Goal: Task Accomplishment & Management: Use online tool/utility

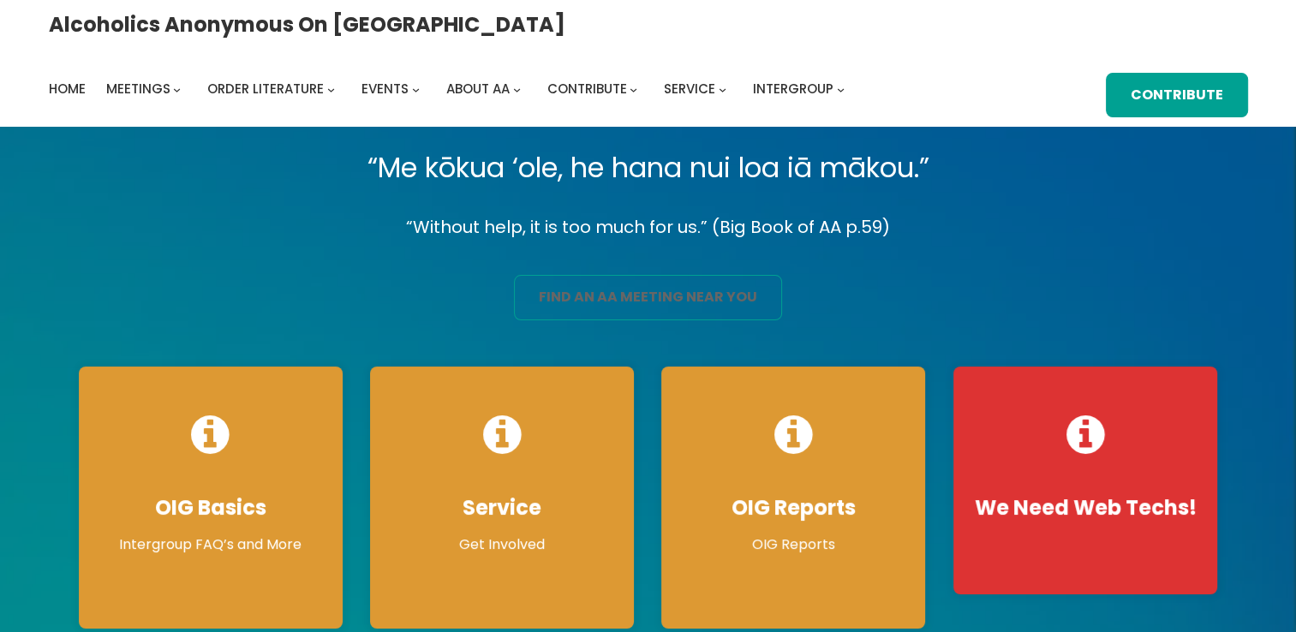
click at [575, 286] on link "find an aa meeting near you" at bounding box center [648, 297] width 268 height 45
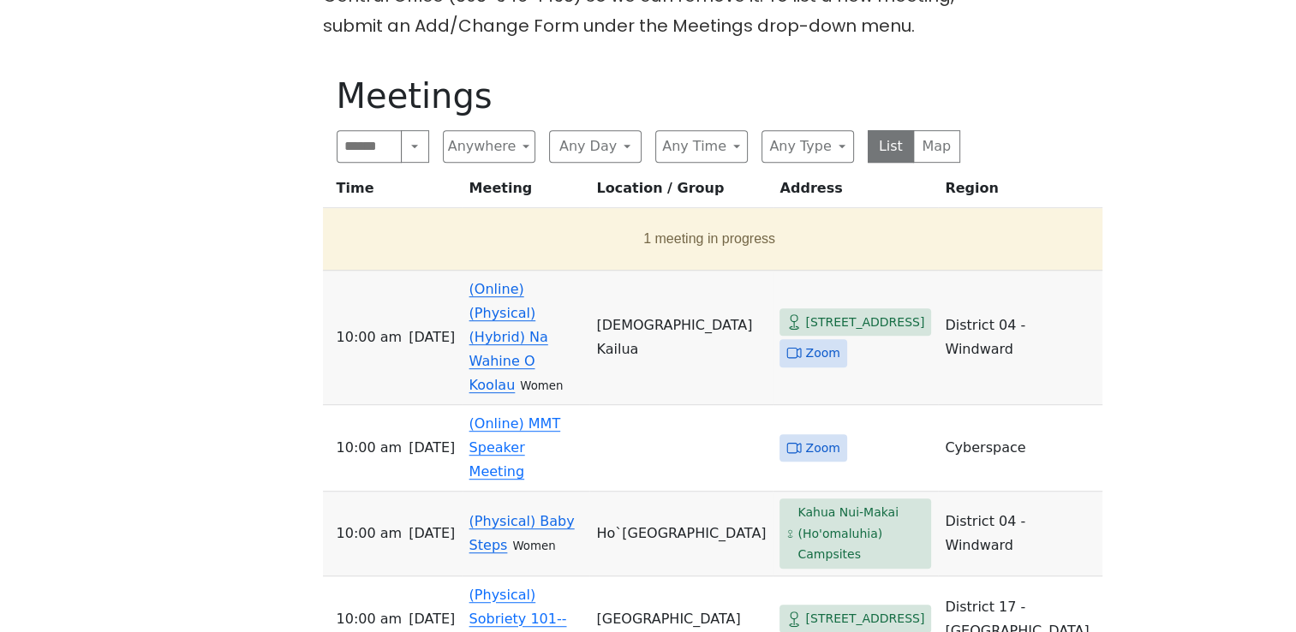
scroll to position [942, 0]
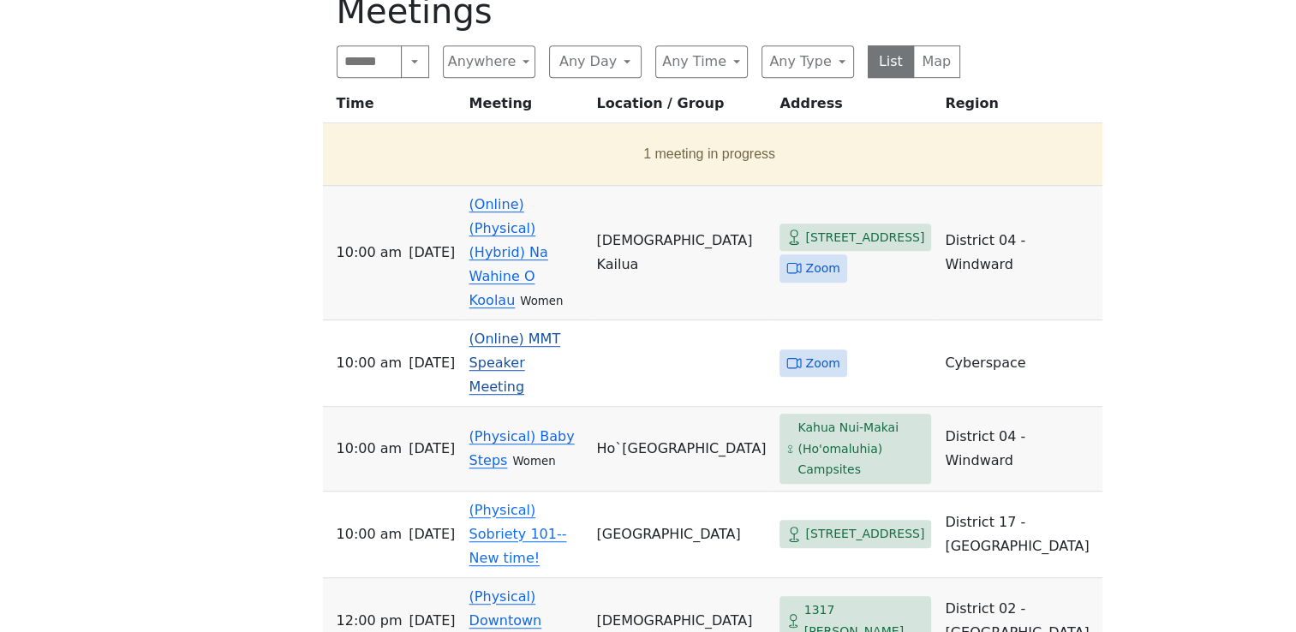
click at [499, 331] on link "(Online) MMT Speaker Meeting" at bounding box center [515, 363] width 92 height 64
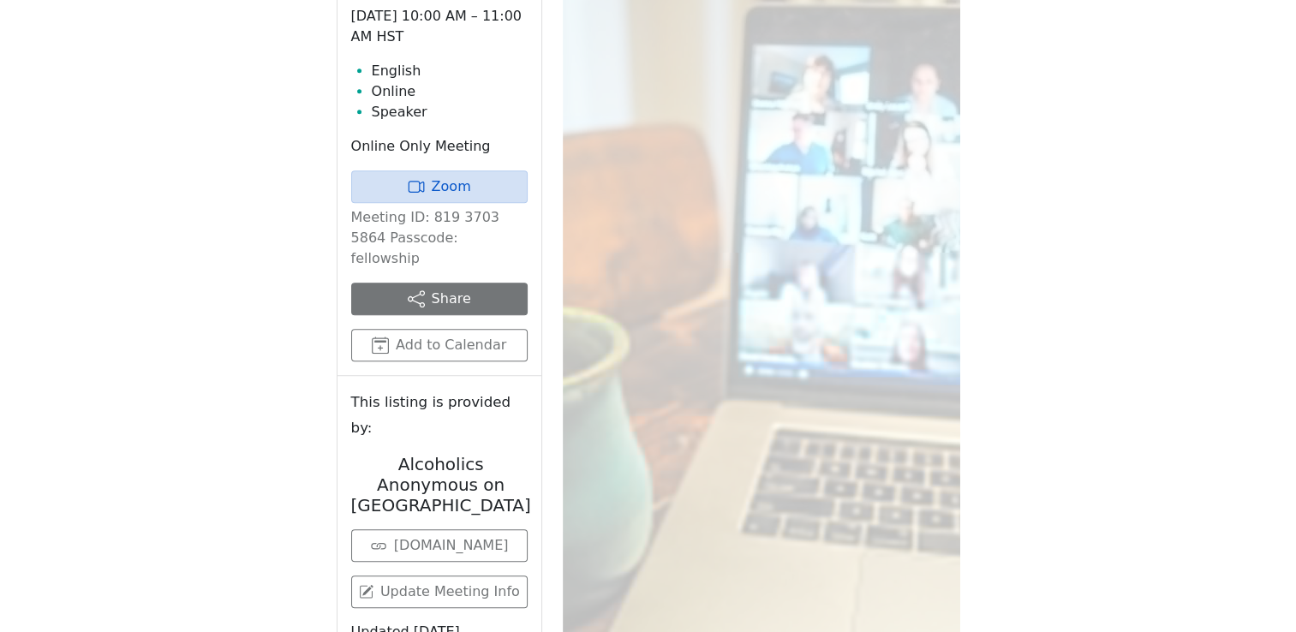
scroll to position [889, 0]
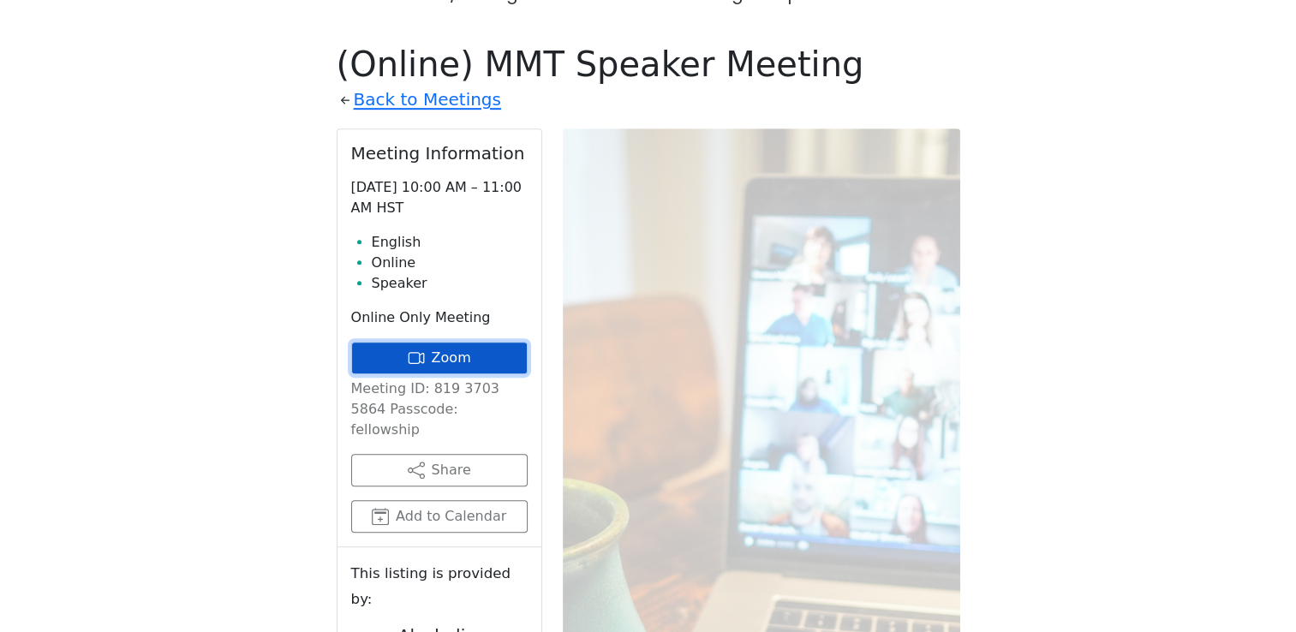
click at [446, 342] on link "Zoom" at bounding box center [439, 358] width 176 height 33
click at [481, 342] on link "Zoom" at bounding box center [439, 358] width 176 height 33
click at [403, 342] on link "Zoom" at bounding box center [439, 358] width 176 height 33
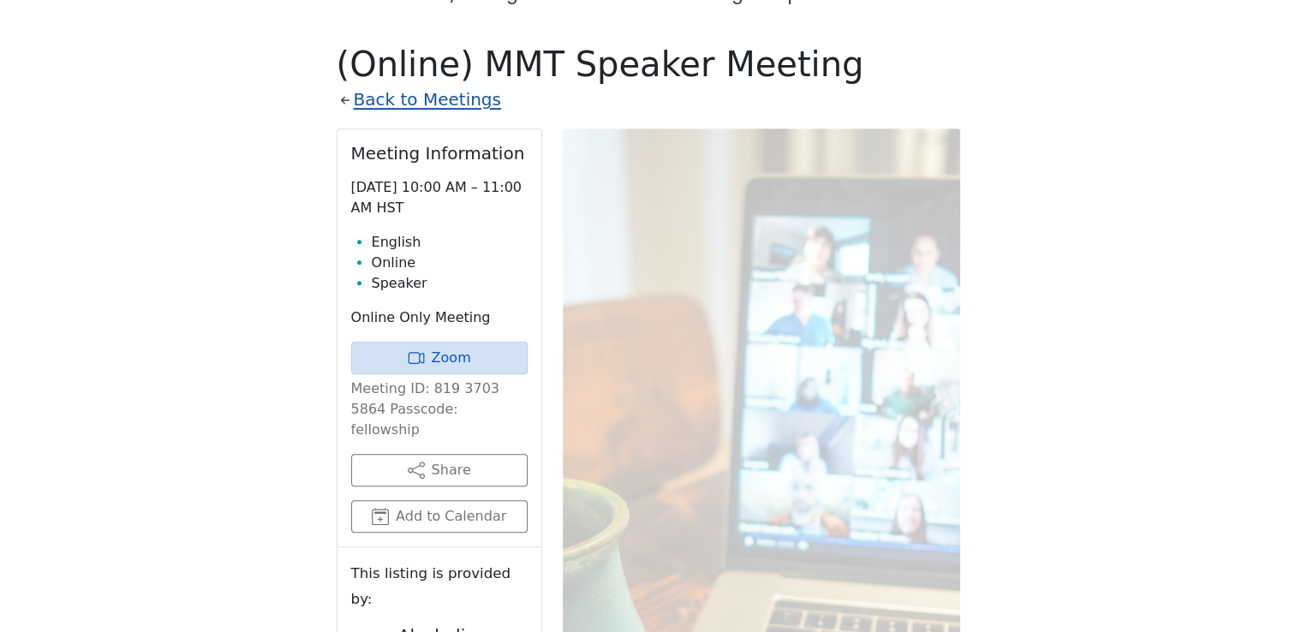
click at [384, 85] on link "Back to Meetings" at bounding box center [427, 100] width 147 height 30
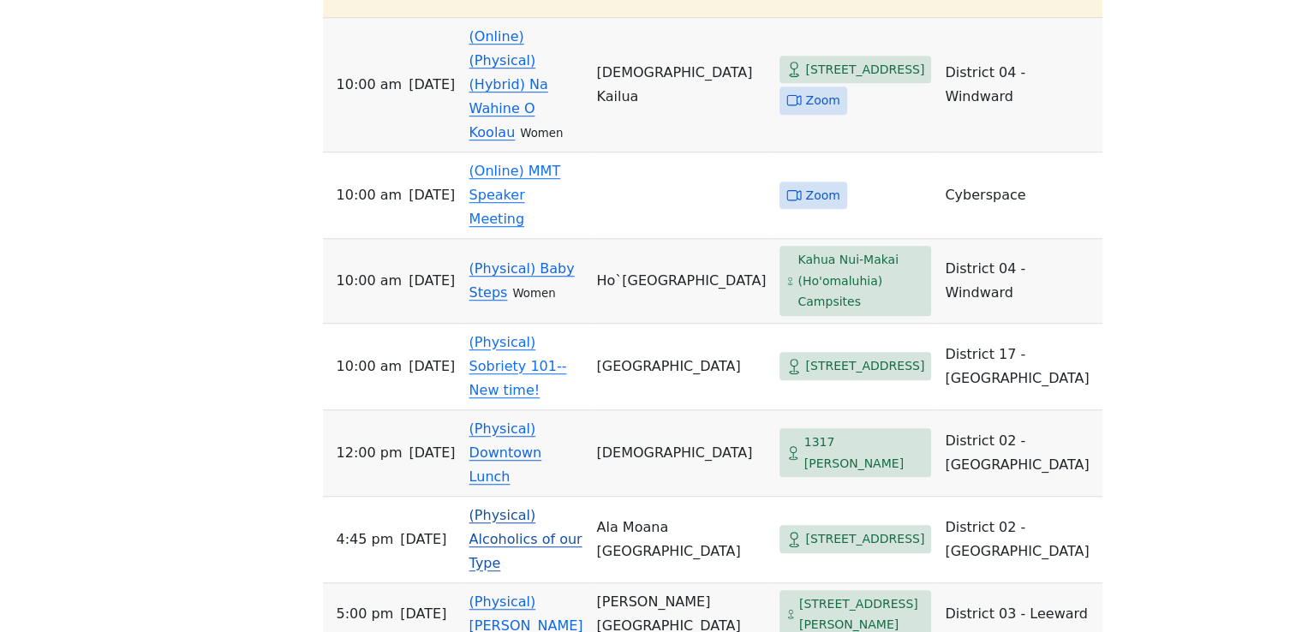
scroll to position [804, 0]
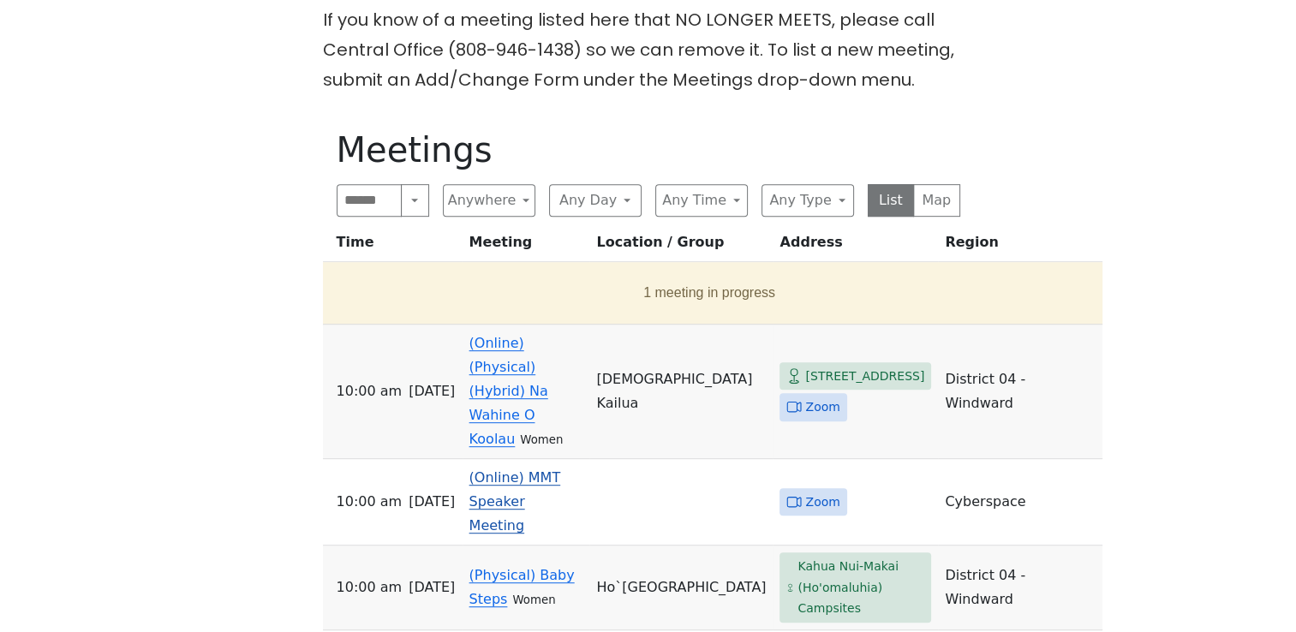
click at [532, 469] on link "(Online) MMT Speaker Meeting" at bounding box center [515, 501] width 92 height 64
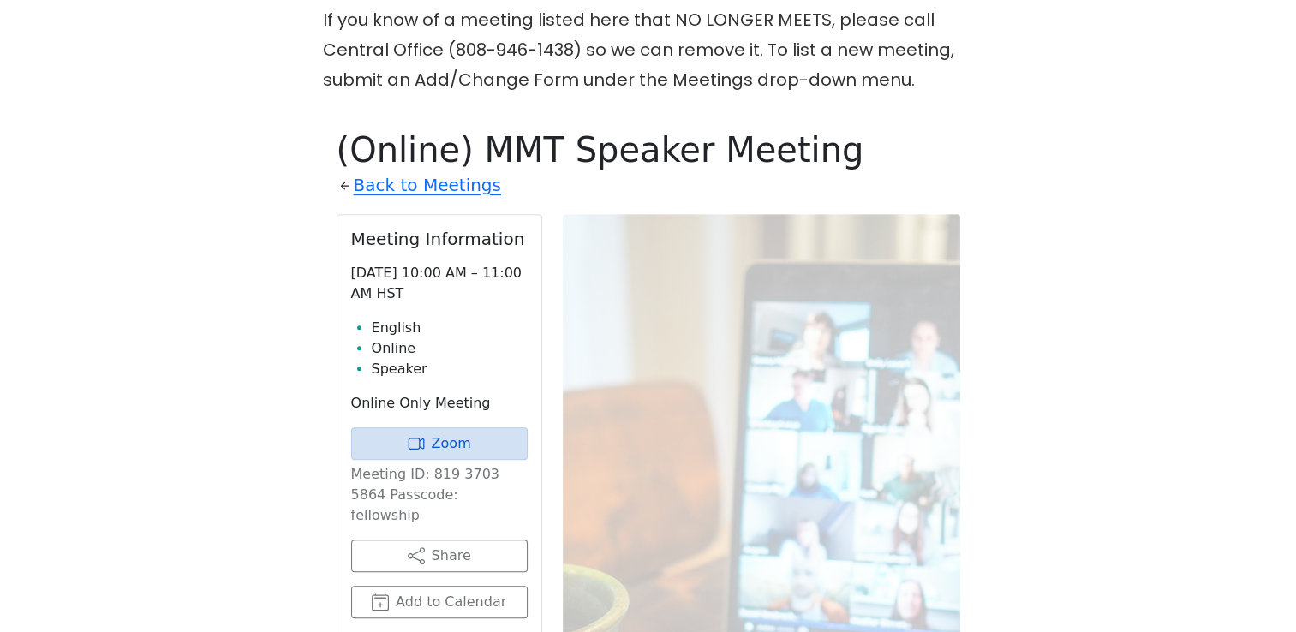
scroll to position [889, 0]
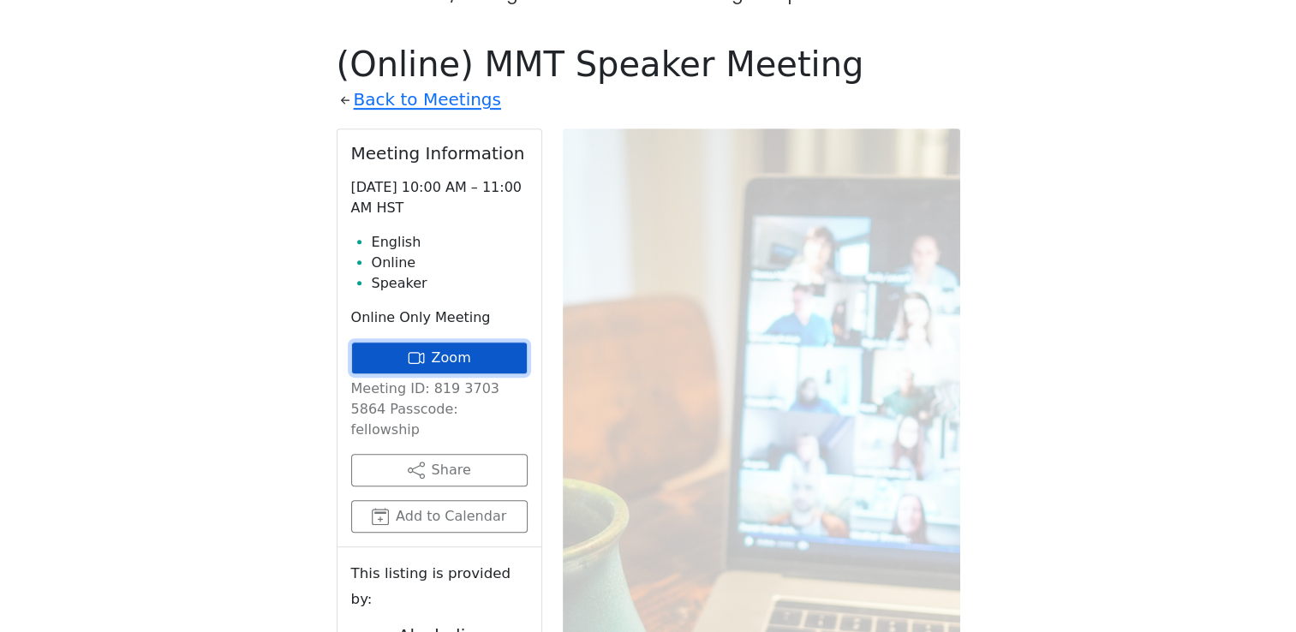
click at [466, 342] on link "Zoom" at bounding box center [439, 358] width 176 height 33
click at [462, 342] on link "Zoom" at bounding box center [439, 358] width 176 height 33
click at [457, 342] on link "Zoom" at bounding box center [439, 358] width 176 height 33
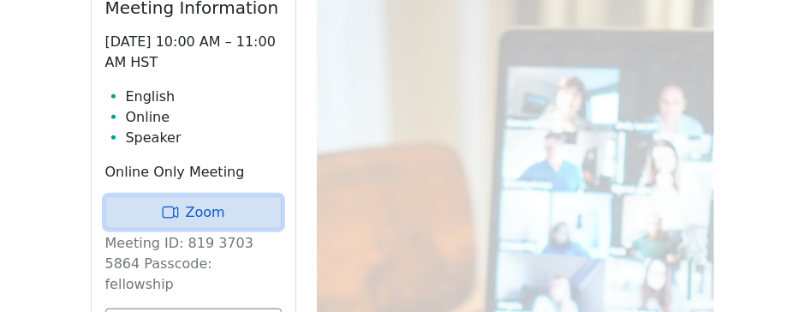
scroll to position [1060, 0]
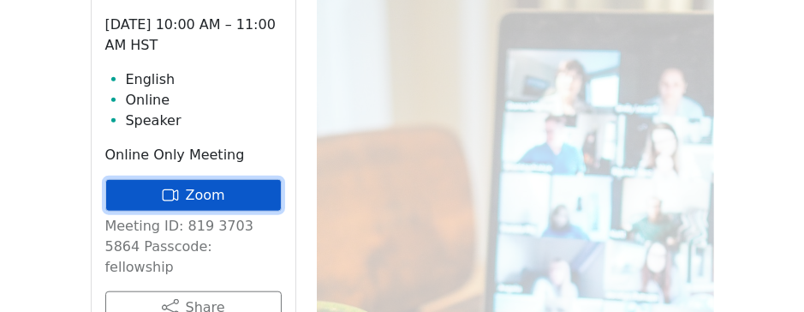
click at [200, 194] on link "Zoom" at bounding box center [193, 195] width 176 height 33
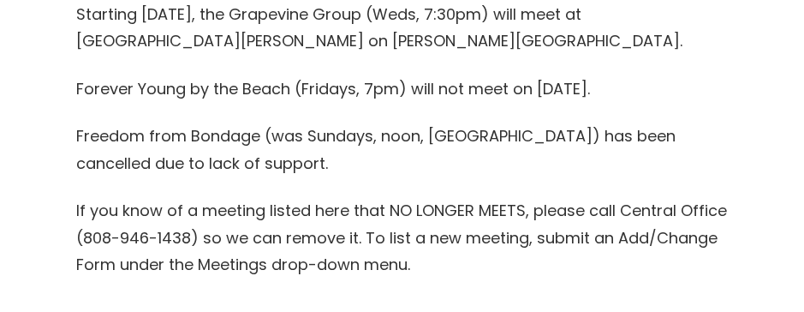
scroll to position [888, 0]
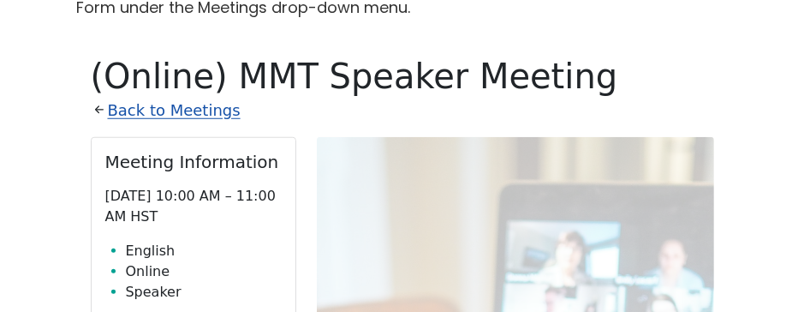
click at [205, 109] on link "Back to Meetings" at bounding box center [174, 110] width 133 height 27
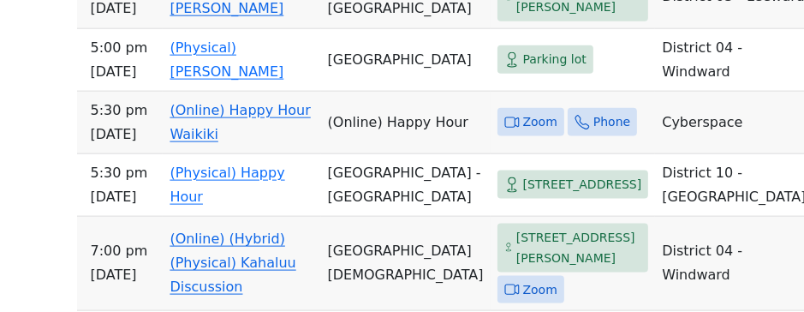
scroll to position [1317, 0]
